Goal: Navigation & Orientation: Find specific page/section

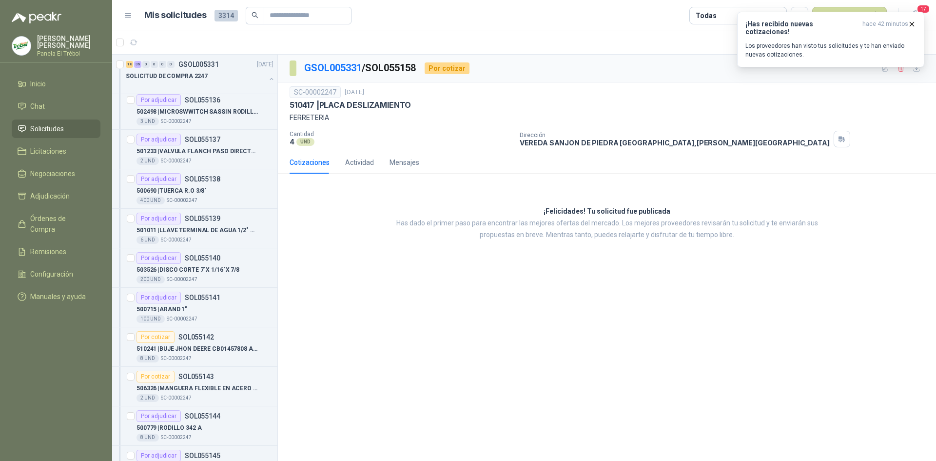
scroll to position [1300, 0]
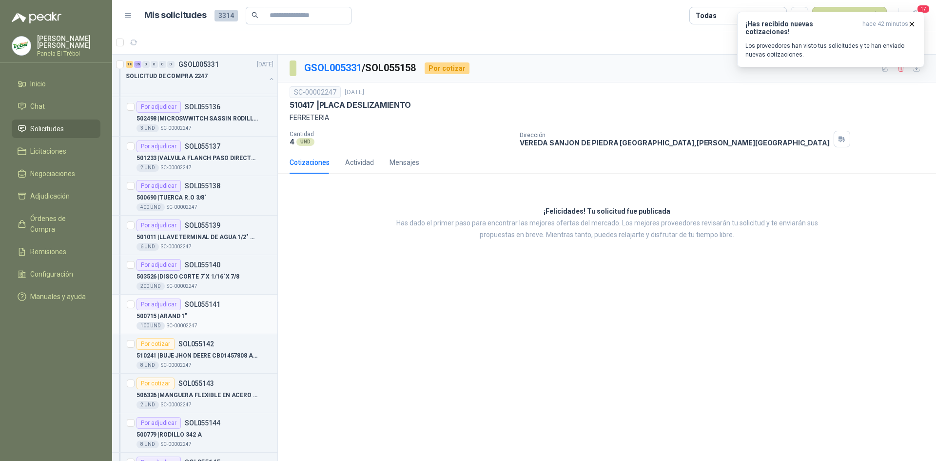
click at [170, 320] on p "500715 | [PERSON_NAME] 1"" at bounding box center [161, 315] width 51 height 9
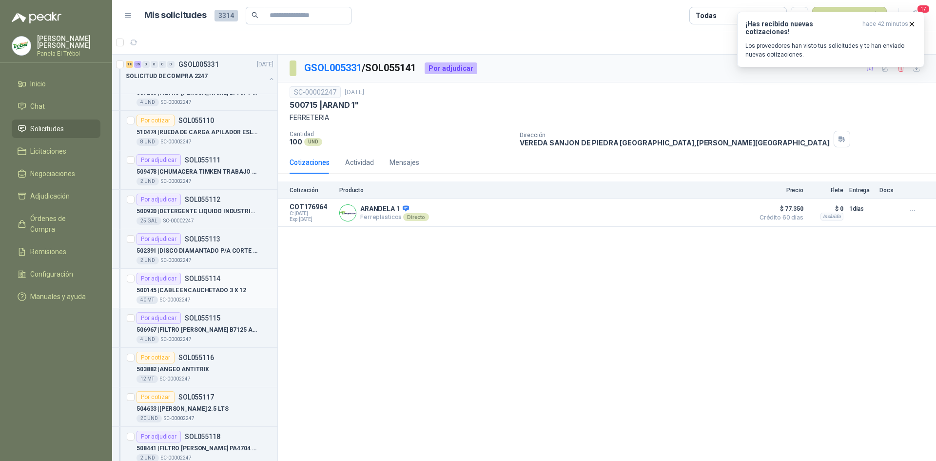
scroll to position [97, 0]
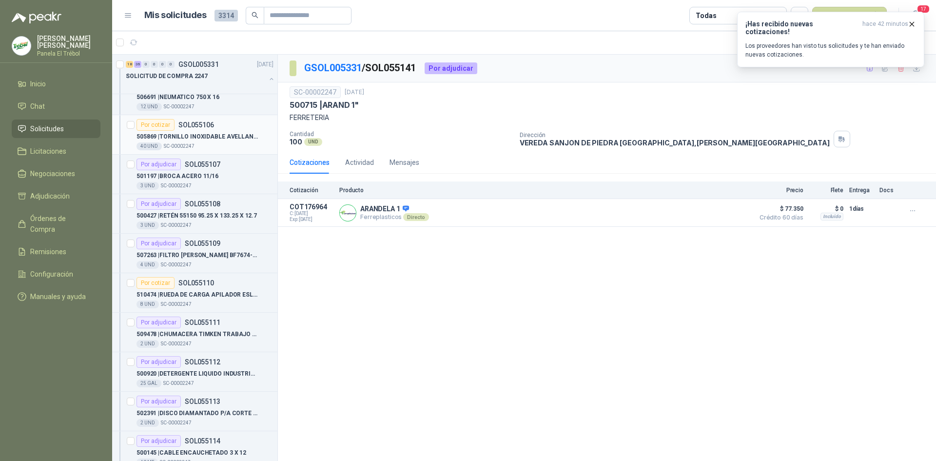
click at [188, 136] on p "505869 | TORNILLO INOXIDABLE AVELLANADO 4MMx16M" at bounding box center [196, 136] width 121 height 9
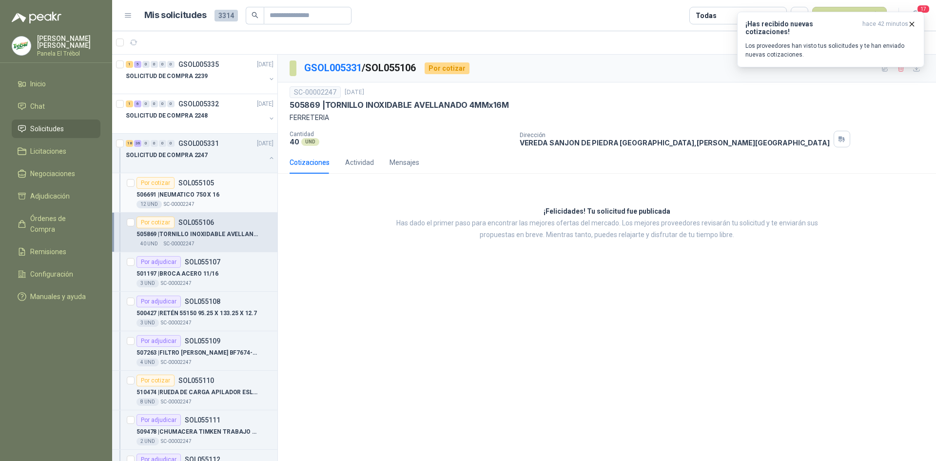
click at [188, 199] on div "506691 | NEUMATICO 750 X 16" at bounding box center [204, 195] width 137 height 12
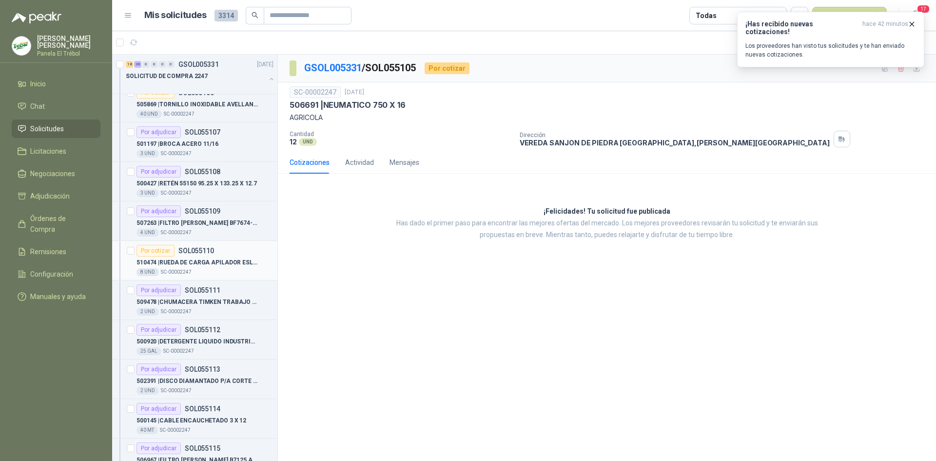
scroll to position [130, 0]
click at [225, 263] on p "510474 | [PERSON_NAME] DE CARGA APILADOR ESL 122 SERIE" at bounding box center [196, 261] width 121 height 9
